Goal: Information Seeking & Learning: Learn about a topic

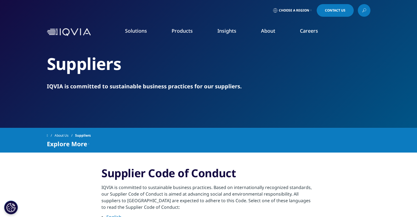
click at [291, 6] on link "Choose a Region" at bounding box center [292, 10] width 41 height 13
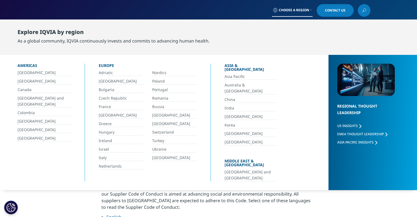
click at [296, 9] on span "Choose a Region" at bounding box center [294, 10] width 30 height 4
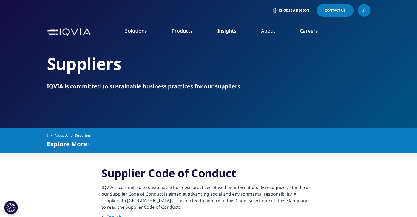
click at [307, 10] on span "Choose a Region" at bounding box center [294, 10] width 30 height 4
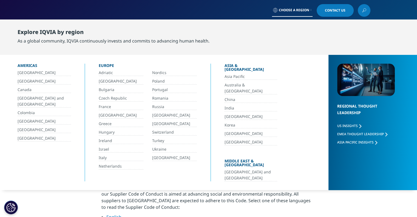
click at [33, 135] on link "[GEOGRAPHIC_DATA]" at bounding box center [45, 138] width 54 height 6
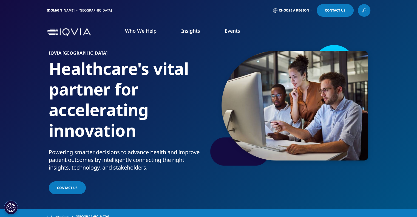
click at [144, 30] on link "Who We Help" at bounding box center [141, 30] width 32 height 7
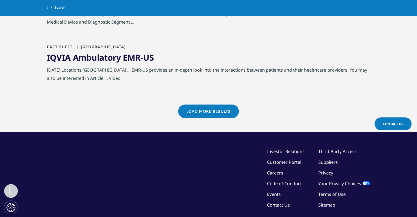
scroll to position [617, 0]
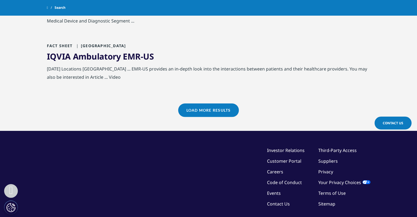
click at [282, 172] on link "Careers" at bounding box center [275, 172] width 16 height 6
click at [140, 58] on link "IQVIA Ambulatory EMR- US" at bounding box center [100, 56] width 107 height 11
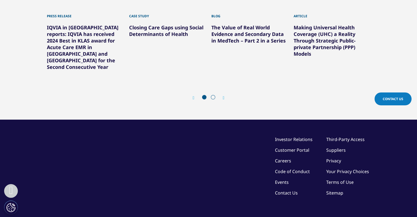
scroll to position [558, 0]
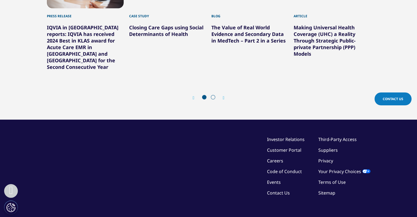
click at [283, 158] on link "Careers" at bounding box center [275, 161] width 16 height 6
